Goal: Task Accomplishment & Management: Use online tool/utility

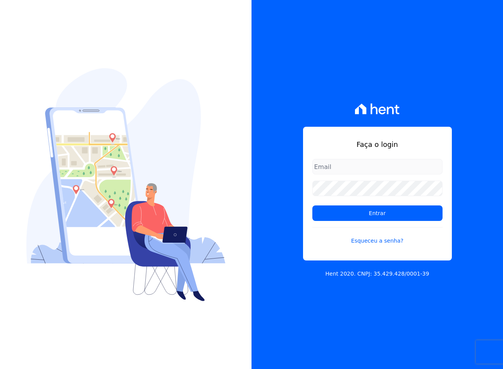
type input "[EMAIL_ADDRESS][DOMAIN_NAME]"
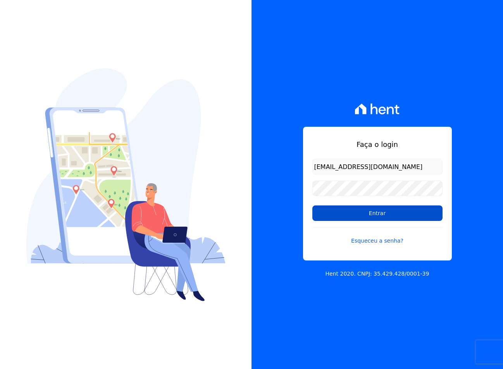
click at [338, 209] on input "Entrar" at bounding box center [377, 212] width 130 height 15
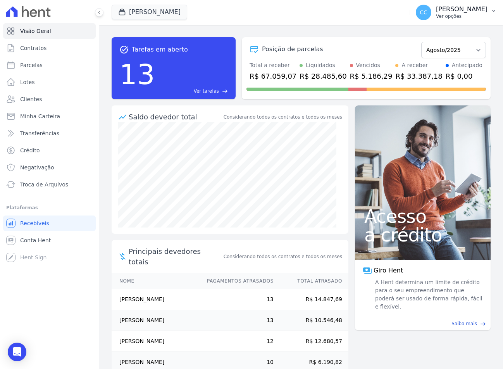
click at [450, 14] on p "Ver opções" at bounding box center [462, 16] width 52 height 6
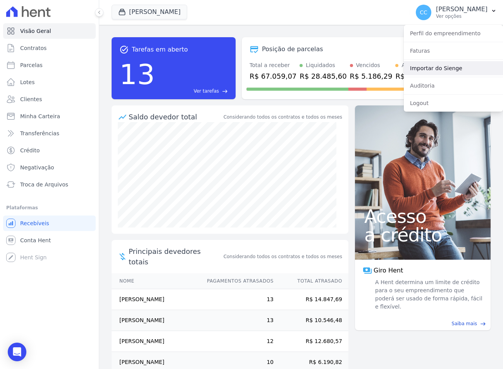
click at [433, 71] on link "Importar do Sienge" at bounding box center [453, 68] width 99 height 14
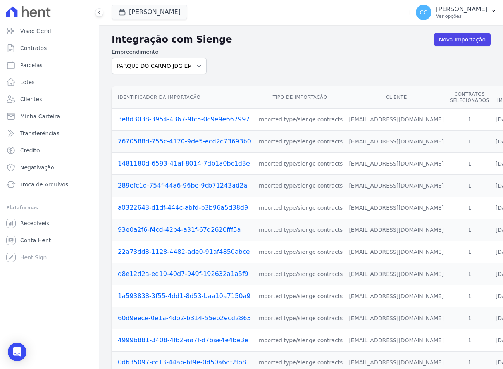
click at [122, 57] on div "Empreendimento PARQUE DO CARMO JDG EMPREENDIMENTO IMOBILIARIO SPE LTDA VIVENCI …" at bounding box center [159, 61] width 95 height 26
click at [123, 61] on select "PARQUE DO CARMO JDG EMPREENDIMENTO IMOBILIARIO SPE LTDA VIVENCI GUAIANASES" at bounding box center [159, 66] width 95 height 16
select select "63cc6273-42e6-4b24-80dd-3ee0cbed8772"
click at [112, 58] on select "PARQUE DO CARMO JDG EMPREENDIMENTO IMOBILIARIO SPE LTDA VIVENCI GUAIANASES" at bounding box center [159, 66] width 95 height 16
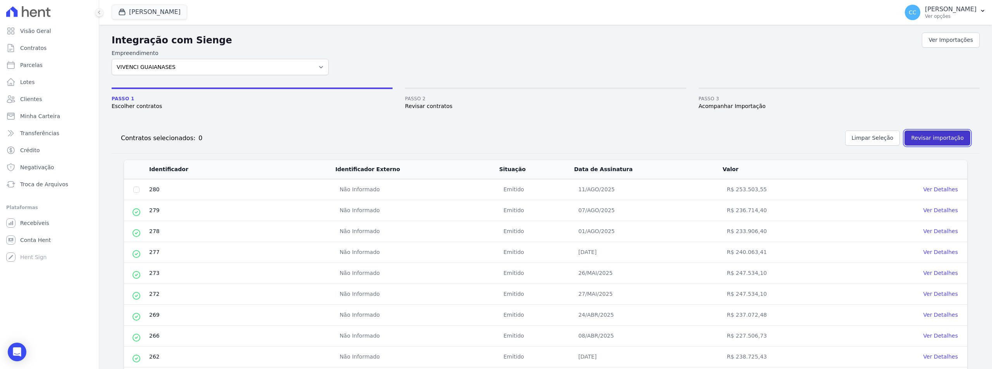
click at [502, 143] on button "Revisar importação" at bounding box center [937, 138] width 66 height 15
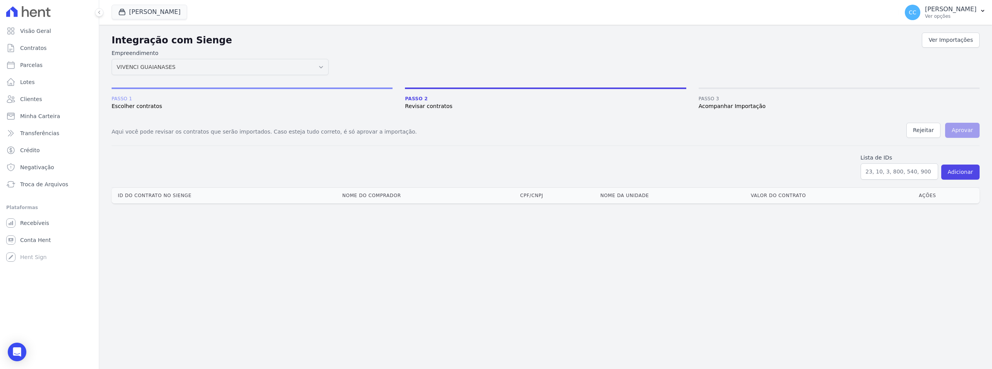
click at [147, 57] on div "Empreendimento PARQUE DO CARMO JDG EMPREENDIMENTO IMOBILIARIO SPE LTDA VIVENCI …" at bounding box center [220, 62] width 217 height 26
drag, startPoint x: 955, startPoint y: 18, endPoint x: 951, endPoint y: 24, distance: 6.7
click at [502, 18] on p "Ver opções" at bounding box center [950, 16] width 52 height 6
click at [502, 66] on link "Importar do Sienge" at bounding box center [941, 68] width 99 height 14
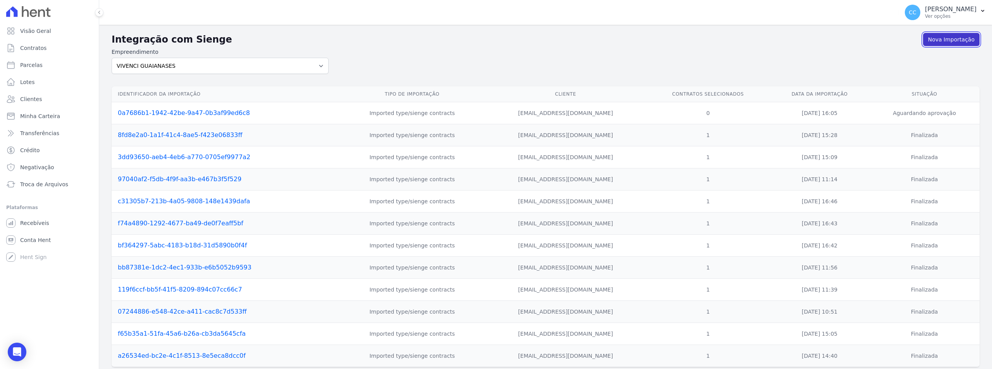
click at [502, 42] on link "Nova Importação" at bounding box center [951, 39] width 57 height 13
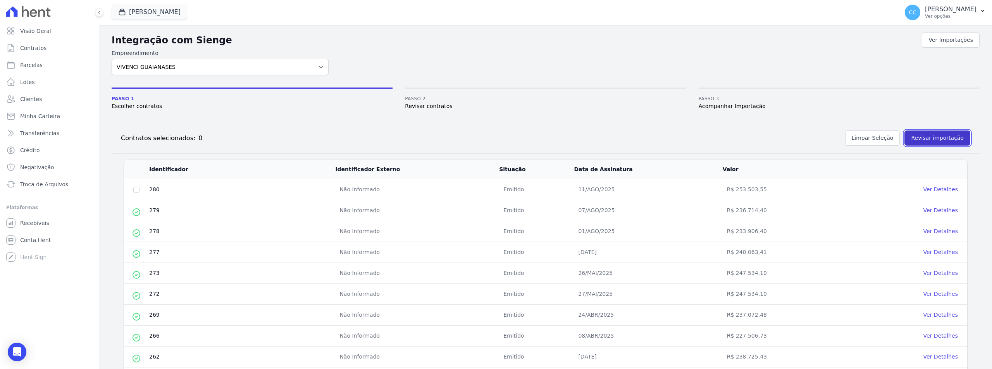
click at [502, 139] on button "Revisar importação" at bounding box center [937, 138] width 66 height 15
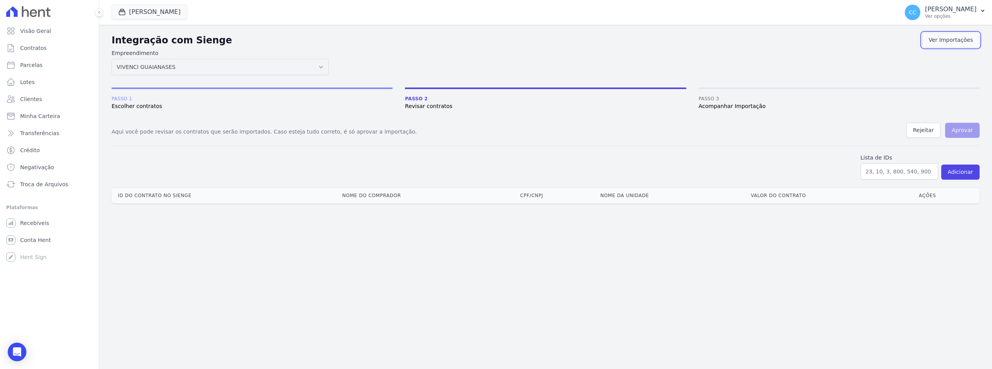
click at [502, 39] on link "Ver Importações" at bounding box center [950, 40] width 58 height 15
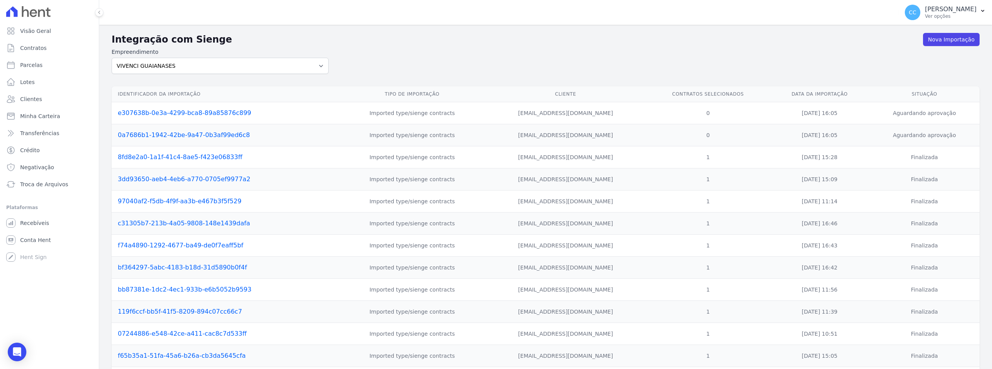
click at [502, 120] on td "Aguardando aprovação" at bounding box center [924, 113] width 110 height 22
click at [194, 115] on link "e307638b-0e3a-4299-bca8-89a85876c899" at bounding box center [184, 112] width 133 height 7
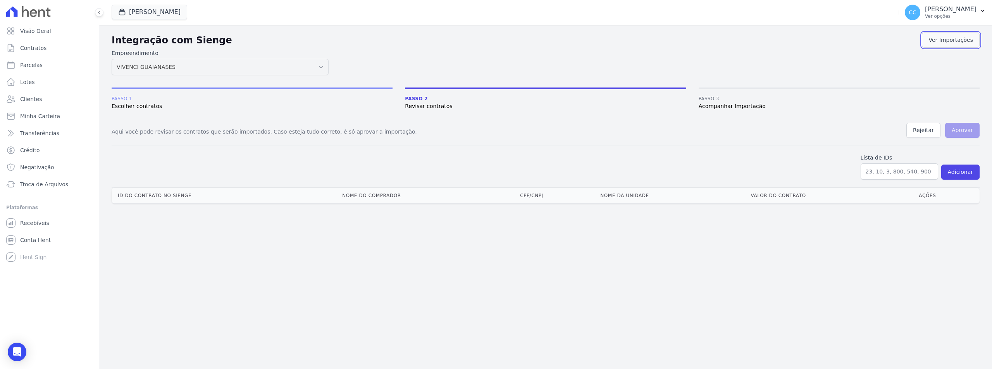
click at [502, 44] on link "Ver Importações" at bounding box center [950, 40] width 58 height 15
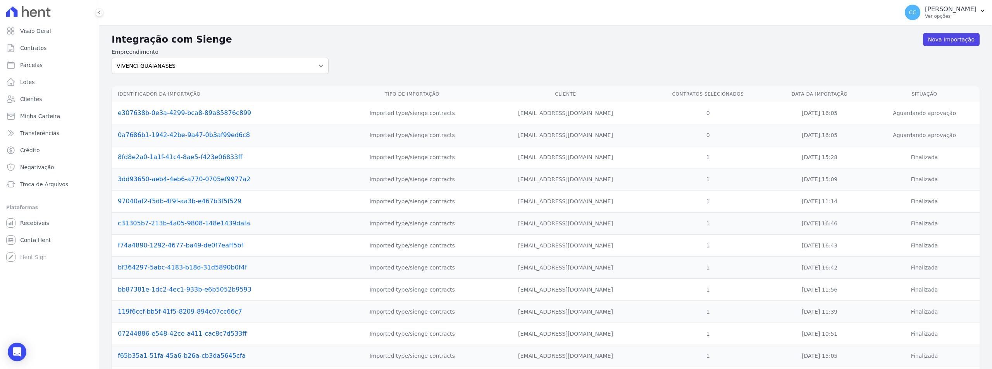
click at [199, 132] on link "0a7686b1-1942-42be-9a47-0b3af99ed6c8" at bounding box center [184, 134] width 132 height 7
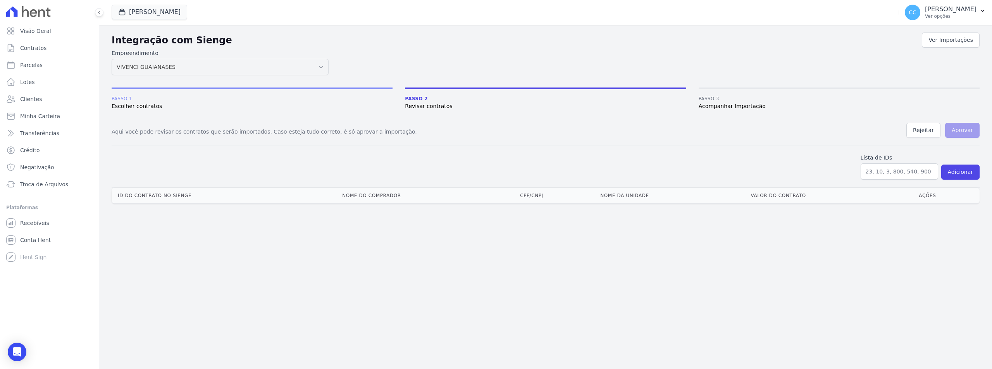
drag, startPoint x: 864, startPoint y: 100, endPoint x: 865, endPoint y: 92, distance: 7.4
click at [502, 98] on span "Passo 3" at bounding box center [838, 98] width 281 height 7
click at [502, 92] on span "Passo 3 Acompanhar Importação" at bounding box center [838, 99] width 281 height 23
click at [502, 91] on span "Passo 3 Acompanhar Importação" at bounding box center [838, 99] width 281 height 23
